Goal: Communication & Community: Share content

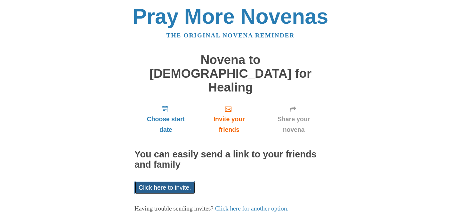
click at [163, 181] on link "Click here to invite." at bounding box center [165, 187] width 61 height 13
click at [196, 167] on div "Choose start date Invite your friends Share your novena You can easily send a l…" at bounding box center [231, 172] width 192 height 143
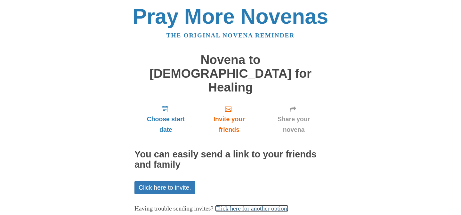
click at [263, 205] on link "Click here for another option." at bounding box center [252, 208] width 74 height 7
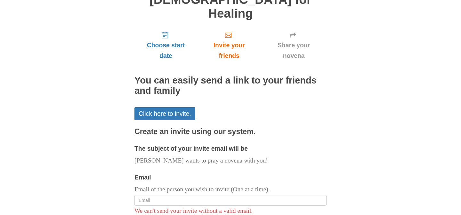
scroll to position [78, 0]
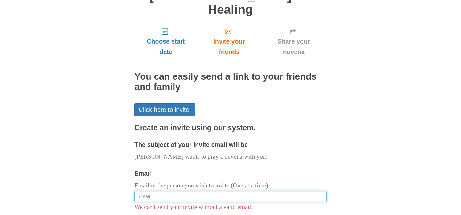
click at [186, 191] on input "Email" at bounding box center [231, 196] width 192 height 11
type input "[EMAIL_ADDRESS][DOMAIN_NAME]"
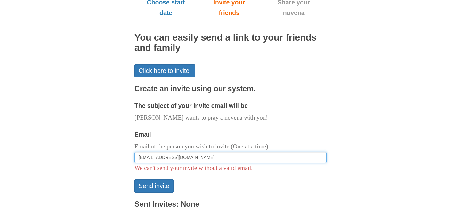
scroll to position [122, 0]
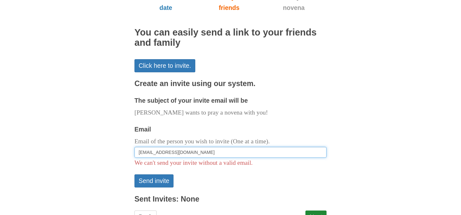
drag, startPoint x: 195, startPoint y: 125, endPoint x: 186, endPoint y: 124, distance: 8.7
click at [187, 147] on input "[EMAIL_ADDRESS][DOMAIN_NAME]" at bounding box center [231, 152] width 192 height 11
click at [188, 147] on input "[EMAIL_ADDRESS][DOMAIN_NAME]" at bounding box center [231, 152] width 192 height 11
drag, startPoint x: 193, startPoint y: 125, endPoint x: 140, endPoint y: 122, distance: 53.2
click at [140, 147] on input "Faye4somers@gmail.com" at bounding box center [231, 152] width 192 height 11
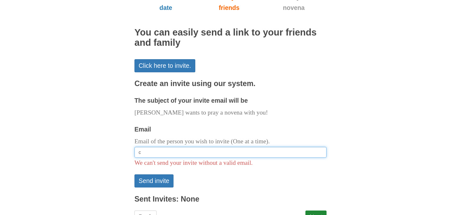
type input "c"
click at [144, 147] on input "Email" at bounding box center [231, 152] width 192 height 11
paste input "Read more at: https://www.praymorenovenas.com/novena-to-jesus-for-healing/12234…"
type input "Read more at: https://www.praymorenovenas.com/novena-to-jesus-for-healing/12234…"
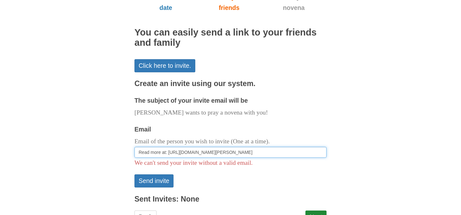
scroll to position [0, 7]
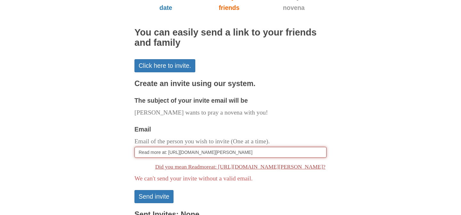
drag, startPoint x: 324, startPoint y: 125, endPoint x: 141, endPoint y: 121, distance: 183.2
click at [141, 147] on input "Read more at: https://www.praymorenovenas.com/novena-to-jesus-for-healing/12234…" at bounding box center [231, 152] width 192 height 11
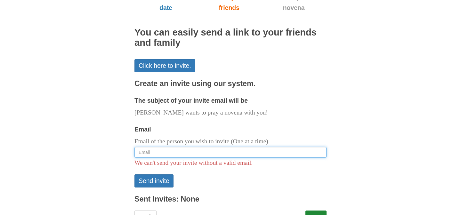
paste input "Read more at: https://www.praymorenovenas.com/novena-to-jesus-for-healing/12234…"
type input "Read more at: https://www.praymorenovenas.com/novena-to-jesus-for-healing/12234…"
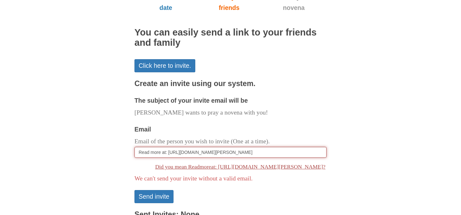
drag, startPoint x: 324, startPoint y: 126, endPoint x: 130, endPoint y: 126, distance: 194.7
click at [130, 126] on div "Pray More Novenas The original novena reminder Novena to Jesus for Healing Choo…" at bounding box center [230, 68] width 375 height 380
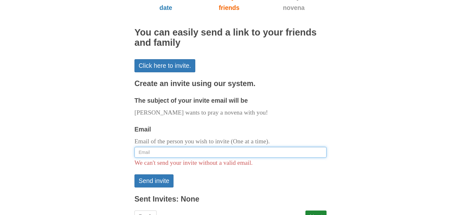
paste input "cecie295@yahoo.com>,"
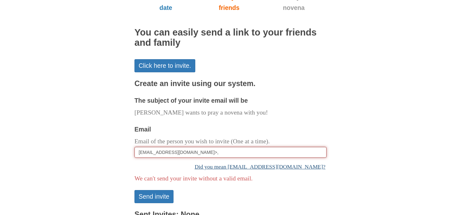
click at [287, 161] on link "Did you mean cecie295@yahoo.com?" at bounding box center [231, 167] width 192 height 13
type input "cecie295@yahoo.com"
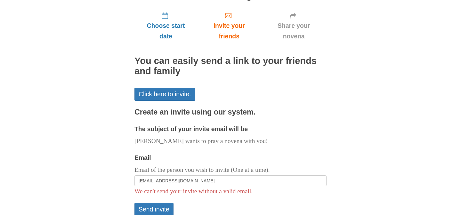
scroll to position [90, 0]
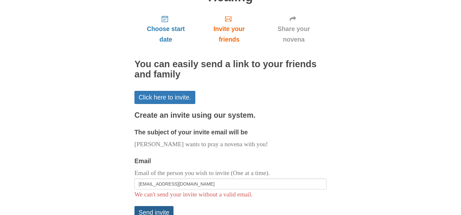
click at [157, 206] on button "Send invite" at bounding box center [154, 212] width 39 height 13
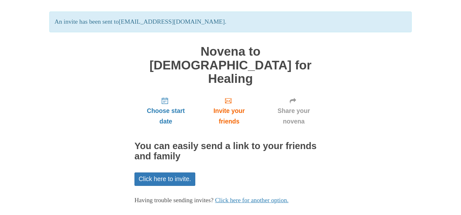
scroll to position [43, 0]
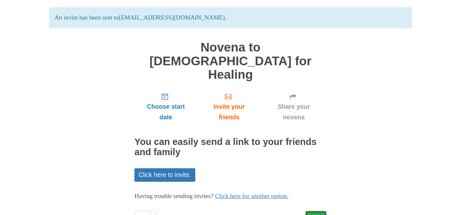
click at [318, 211] on link "Next" at bounding box center [316, 217] width 21 height 13
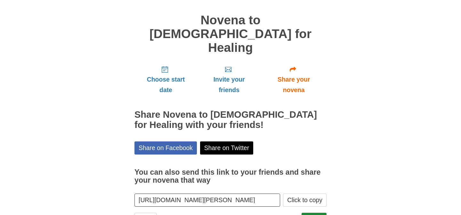
scroll to position [42, 0]
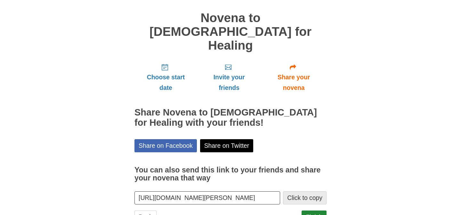
click at [302, 192] on button "Click to copy" at bounding box center [305, 198] width 44 height 13
click at [317, 211] on link "Finish" at bounding box center [314, 217] width 25 height 13
